Goal: Task Accomplishment & Management: Complete application form

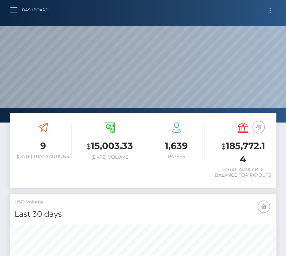
scroll to position [114, 128]
click at [273, 11] on button "Toggle navigation" at bounding box center [270, 10] width 12 height 9
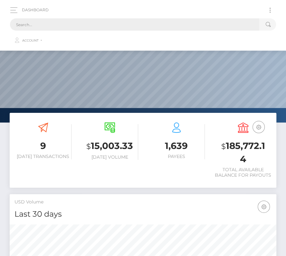
click at [93, 23] on input "text" at bounding box center [134, 24] width 249 height 12
paste input "56506"
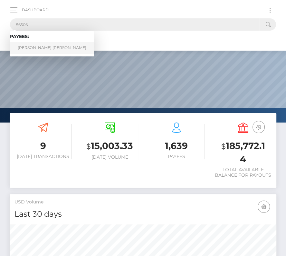
type input "56506"
click at [31, 47] on link "William Scott McIver" at bounding box center [52, 48] width 84 height 12
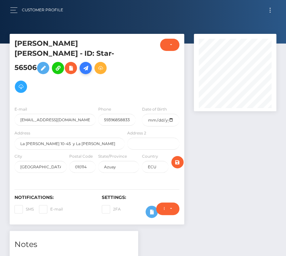
click at [89, 64] on icon at bounding box center [86, 68] width 8 height 8
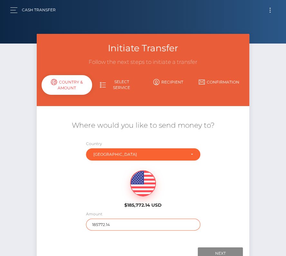
click at [100, 223] on input "185772.14" at bounding box center [143, 224] width 114 height 12
type input "98"
click at [108, 188] on div "$185,772.14 USD" at bounding box center [143, 187] width 71 height 47
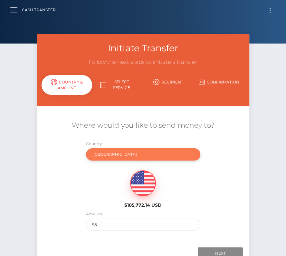
click at [121, 156] on div "[GEOGRAPHIC_DATA]" at bounding box center [139, 154] width 92 height 5
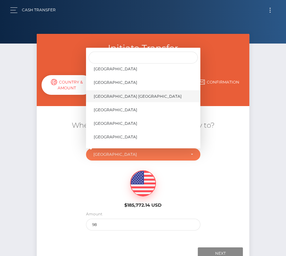
scroll to position [3059, 0]
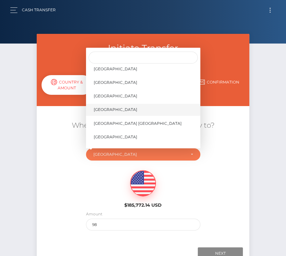
click at [117, 104] on link "United States" at bounding box center [143, 110] width 114 height 12
select select "USA"
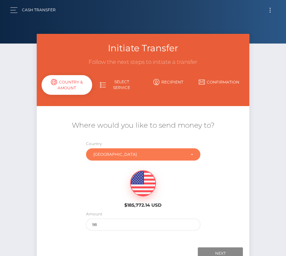
scroll to position [45, 0]
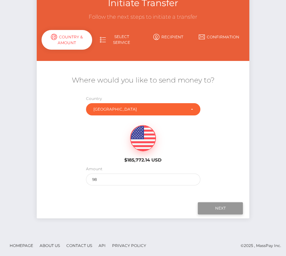
click at [223, 205] on input "Next" at bounding box center [220, 208] width 45 height 12
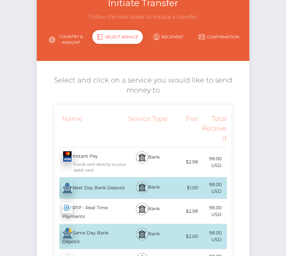
click at [128, 186] on div "Bank" at bounding box center [147, 187] width 43 height 21
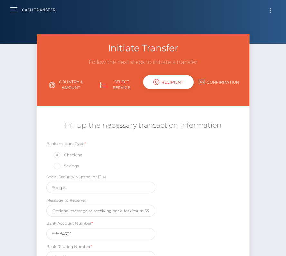
scroll to position [76, 0]
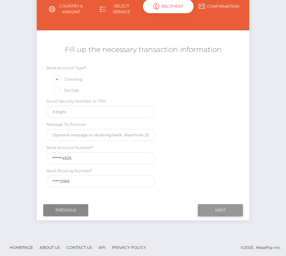
click at [214, 204] on input "Next" at bounding box center [220, 210] width 45 height 12
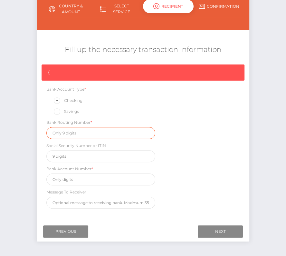
click at [77, 133] on input "text" at bounding box center [100, 133] width 109 height 12
paste input "031302955"
type input "031302955"
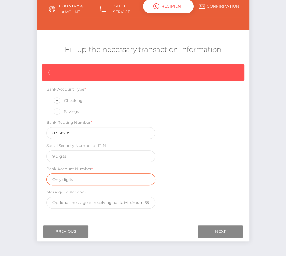
click at [74, 175] on input "text" at bounding box center [100, 179] width 109 height 12
paste input "9897134525"
type input "9897134525"
click at [224, 183] on div "{ Bank Account Type * Checking Savings Bank Routing Number * 031302955 Social S…" at bounding box center [143, 137] width 212 height 147
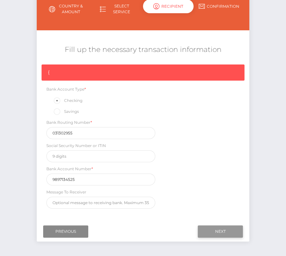
click at [227, 228] on input "Next" at bounding box center [220, 231] width 45 height 12
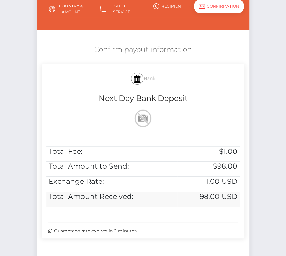
scroll to position [131, 0]
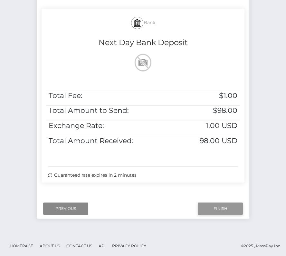
click at [216, 206] on input "Finish" at bounding box center [220, 208] width 45 height 12
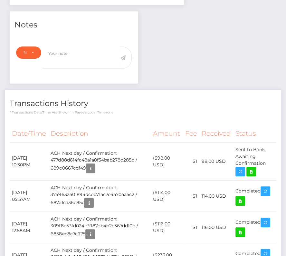
scroll to position [221, 0]
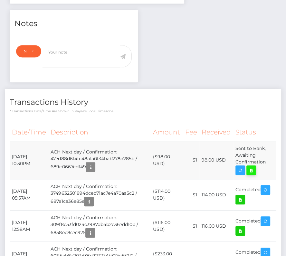
drag, startPoint x: 11, startPoint y: 143, endPoint x: 254, endPoint y: 154, distance: 243.0
click at [254, 154] on tr "August 12, 2025 10:30PM ACH Next day / Confirmation: 477d88d614fc48a1a0f34bab27…" at bounding box center [143, 160] width 267 height 38
copy tbody "August 12, 2025 10:30PM ACH Next day / Confirmation: 477d88d614fc48a1a0f34bab27…"
click at [251, 166] on icon at bounding box center [251, 170] width 8 height 8
click at [0, 0] on div "William Scott McIver - ID: Star-56506 ACTIVE DEACTIVE" at bounding box center [143, 67] width 286 height 509
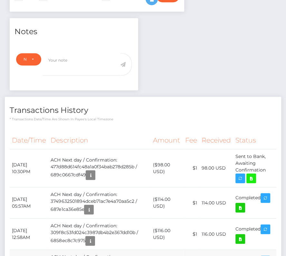
scroll to position [211, 0]
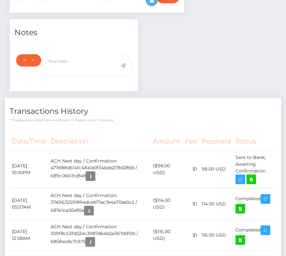
click at [242, 58] on div "Notes Note Type Compliance Clear Compliance General Note Type" at bounding box center [143, 159] width 276 height 280
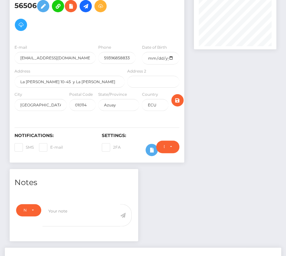
scroll to position [0, 0]
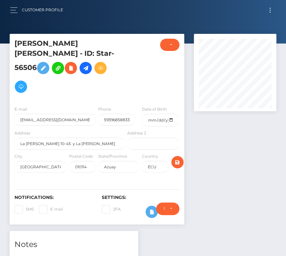
click at [269, 8] on button "Toggle navigation" at bounding box center [270, 10] width 12 height 9
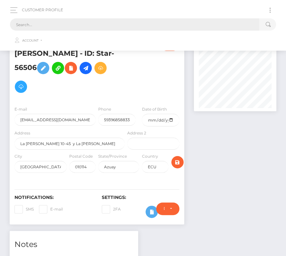
click at [118, 24] on input "text" at bounding box center [134, 24] width 249 height 12
paste input "126058"
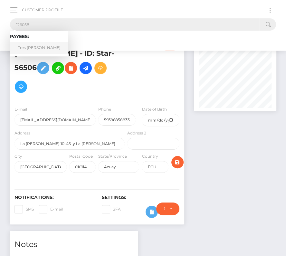
type input "126058"
click at [38, 49] on link "Tres Morrison" at bounding box center [39, 48] width 58 height 12
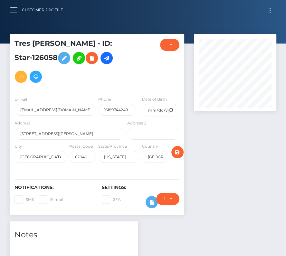
scroll to position [77, 82]
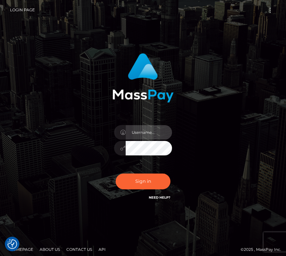
click at [141, 129] on input "text" at bounding box center [149, 132] width 46 height 14
type input "kateo"
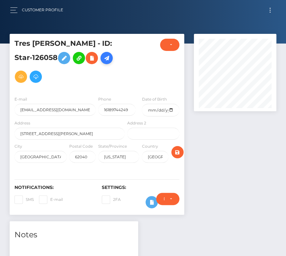
click at [103, 60] on icon at bounding box center [107, 58] width 8 height 8
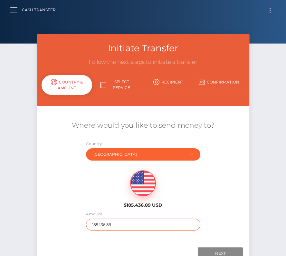
click at [98, 221] on input "185436.89" at bounding box center [143, 224] width 114 height 12
type input "1869"
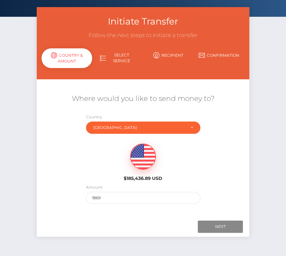
scroll to position [45, 0]
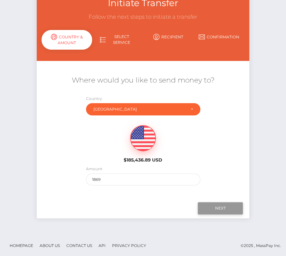
click at [216, 207] on input "Next" at bounding box center [220, 208] width 45 height 12
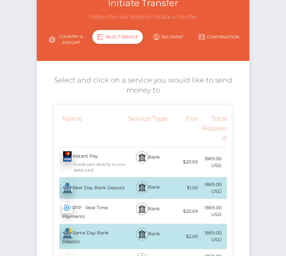
click at [106, 187] on div "Next Day Bank Deposit - USD" at bounding box center [90, 188] width 72 height 18
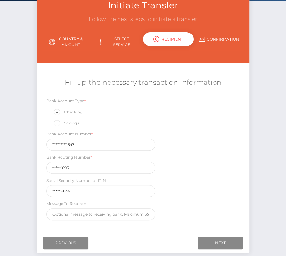
scroll to position [43, 0]
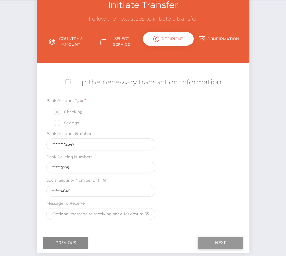
click at [209, 240] on input "Next" at bounding box center [220, 242] width 45 height 12
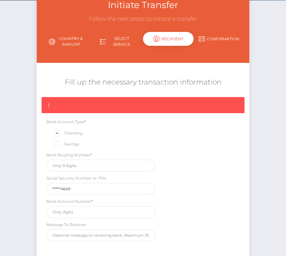
scroll to position [54, 0]
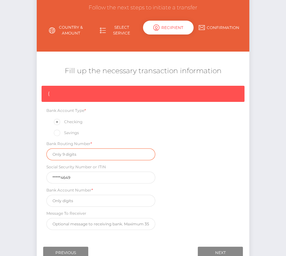
click at [66, 153] on input "text" at bounding box center [100, 154] width 109 height 12
paste input "103100195"
type input "103100195"
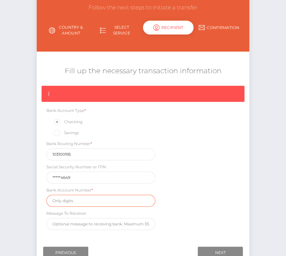
click at [86, 196] on input "text" at bounding box center [100, 200] width 109 height 12
paste input "248145562547"
type input "248145562547"
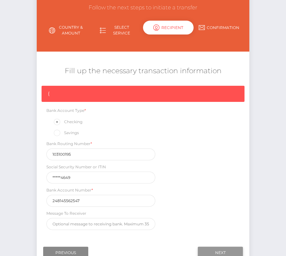
click at [203, 249] on input "Next" at bounding box center [220, 252] width 45 height 12
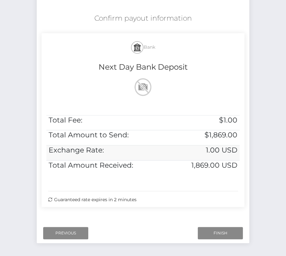
scroll to position [131, 0]
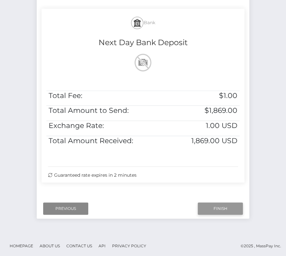
click at [214, 206] on input "Finish" at bounding box center [220, 208] width 45 height 12
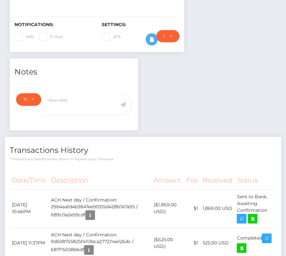
scroll to position [249, 0]
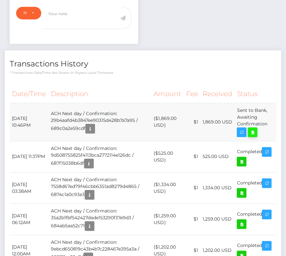
click at [250, 129] on icon at bounding box center [253, 132] width 8 height 8
drag, startPoint x: 11, startPoint y: 114, endPoint x: 274, endPoint y: 127, distance: 263.3
click at [274, 127] on tr "August 12, 2025 10:46PM ACH Next day / Confirmation: 29b4aafd4b3847ee90315d428b…" at bounding box center [143, 122] width 267 height 38
copy tbody "August 12, 2025 10:46PM ACH Next day / Confirmation: 29b4aafd4b3847ee90315d428b…"
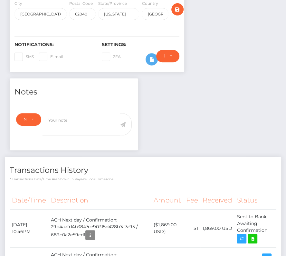
scroll to position [0, 0]
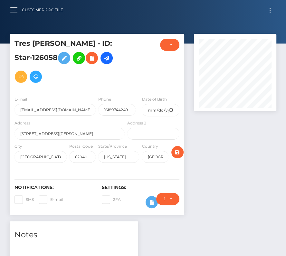
click at [267, 11] on button "Toggle navigation" at bounding box center [270, 10] width 12 height 9
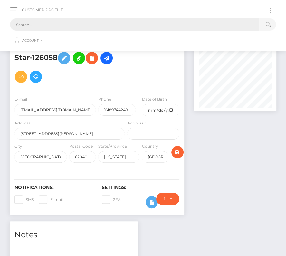
click at [106, 28] on input "text" at bounding box center [134, 24] width 249 height 12
paste input "2097598"
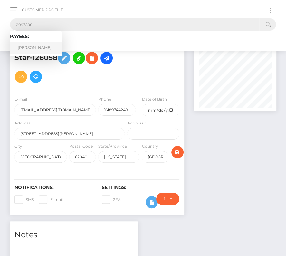
type input "2097598"
click at [29, 48] on link "Chloe Caroline de Jager" at bounding box center [36, 48] width 52 height 12
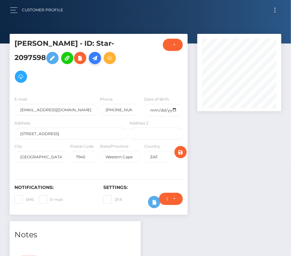
click at [99, 58] on icon at bounding box center [95, 58] width 8 height 8
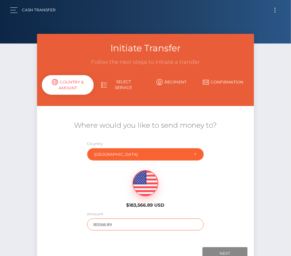
click at [101, 223] on input "183566.89" at bounding box center [145, 224] width 117 height 12
type input "605"
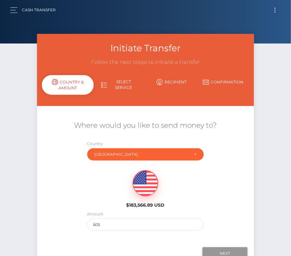
click at [221, 251] on input "Next" at bounding box center [224, 253] width 45 height 12
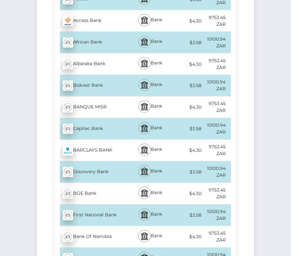
scroll to position [270, 0]
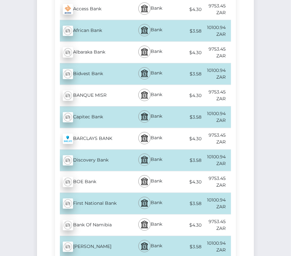
click at [95, 157] on div "Discovery Bank - ZAR" at bounding box center [91, 160] width 73 height 18
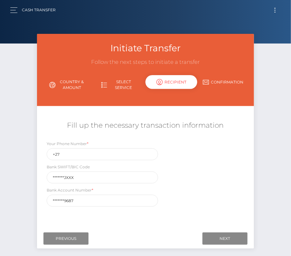
scroll to position [0, 0]
click at [69, 149] on input "+27" at bounding box center [102, 154] width 111 height 12
drag, startPoint x: 66, startPoint y: 152, endPoint x: 42, endPoint y: 152, distance: 24.8
click at [42, 152] on div "Your Phone Number * +27 Bank SWIFT/BIC Code *******JXXX Bank Account Number * *…" at bounding box center [145, 175] width 217 height 70
paste input "763990490"
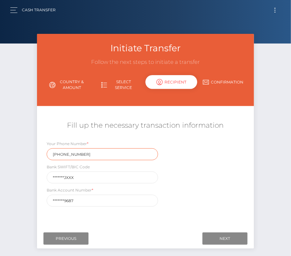
type input "[PHONE_NUMBER]"
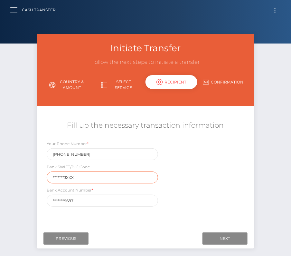
drag, startPoint x: 73, startPoint y: 177, endPoint x: 38, endPoint y: 173, distance: 35.3
click at [37, 174] on div "Your Phone Number * [PHONE_NUMBER] Bank SWIFT/BIC Code *******JXXX Bank Account…" at bounding box center [145, 175] width 217 height 70
paste input "DISCZAJ"
type input "DISCZAJJXXX"
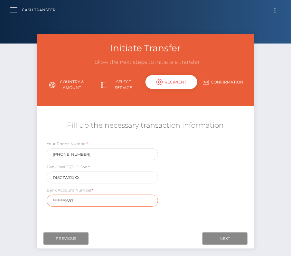
drag, startPoint x: 83, startPoint y: 199, endPoint x: 12, endPoint y: 200, distance: 71.5
click at [12, 200] on div "Initiate Transfer Follow the next steps to initiate a transfer Country & Amount…" at bounding box center [145, 149] width 291 height 230
paste input "1186360"
type input "11863609687"
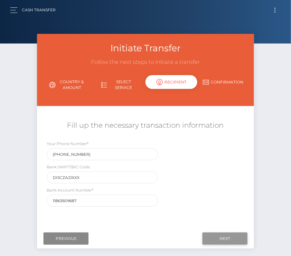
click at [230, 234] on input "Next" at bounding box center [224, 238] width 45 height 12
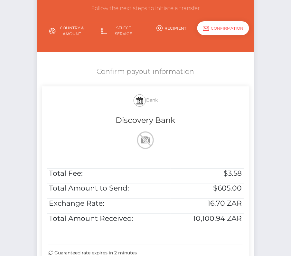
scroll to position [55, 0]
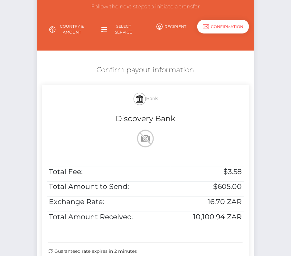
drag, startPoint x: 92, startPoint y: 65, endPoint x: 252, endPoint y: 229, distance: 228.8
click at [252, 229] on div "Confirm payout information Bank Discovery Bank Total Fee: $3.58 Total Amount to…" at bounding box center [145, 163] width 217 height 203
copy div "Confirm payout information Bank Discovery Bank Total Fee: $3.58 Total Amount to…"
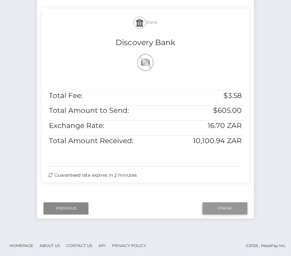
click at [222, 211] on input "Finish" at bounding box center [224, 208] width 45 height 12
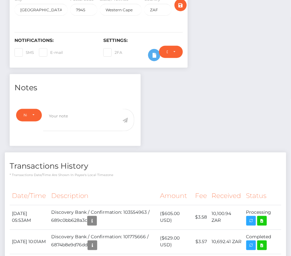
scroll to position [77, 84]
drag, startPoint x: 11, startPoint y: 211, endPoint x: 278, endPoint y: 210, distance: 267.2
click at [278, 210] on tr "[DATE] 05:53AM Discovery Bank / Confirmation: 103554963 / 689c0bb628a3c ($605.0…" at bounding box center [146, 217] width 272 height 24
copy tr "[DATE] 05:53AM Discovery Bank / Confirmation: 103554963 / 689c0bb628a3c ($605.0…"
click at [263, 220] on icon at bounding box center [262, 221] width 8 height 8
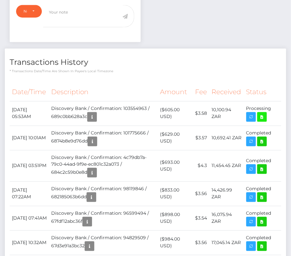
scroll to position [247, 0]
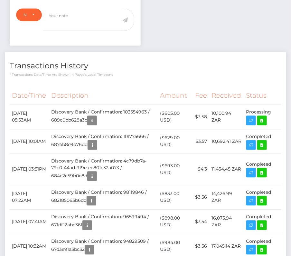
click at [155, 94] on th "Description" at bounding box center [103, 96] width 109 height 18
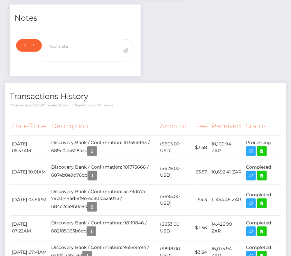
scroll to position [217, 0]
click at [154, 122] on th "Description" at bounding box center [103, 126] width 109 height 18
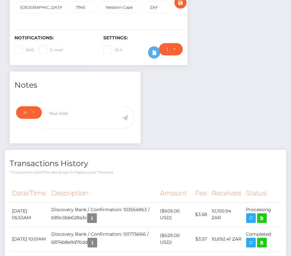
scroll to position [296, 0]
